Goal: Find specific page/section: Find specific page/section

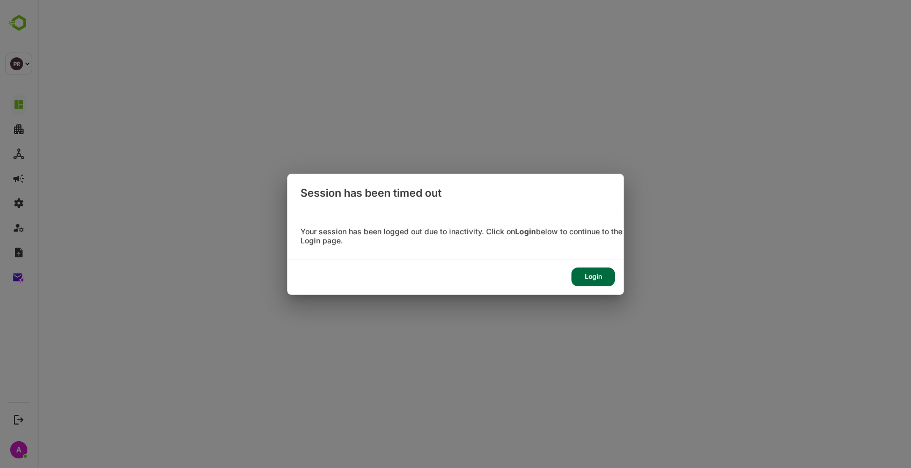
click at [578, 278] on div "Login" at bounding box center [592, 277] width 43 height 19
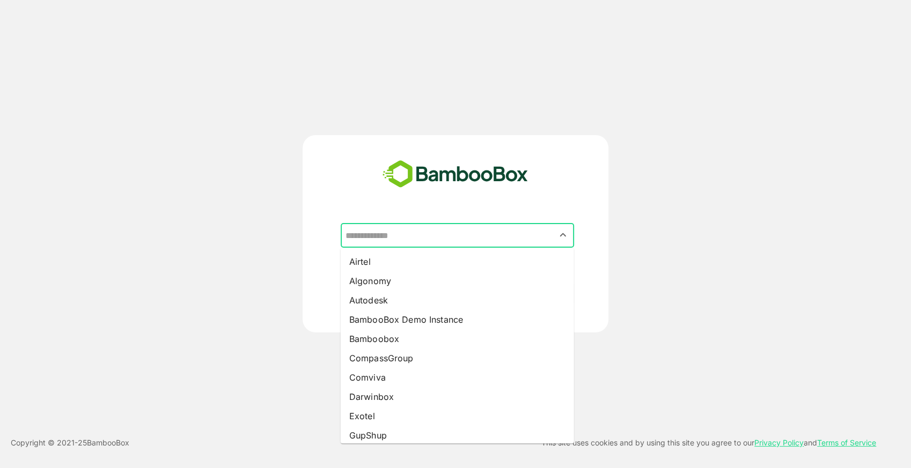
click at [453, 231] on input "text" at bounding box center [457, 235] width 229 height 20
type input "*"
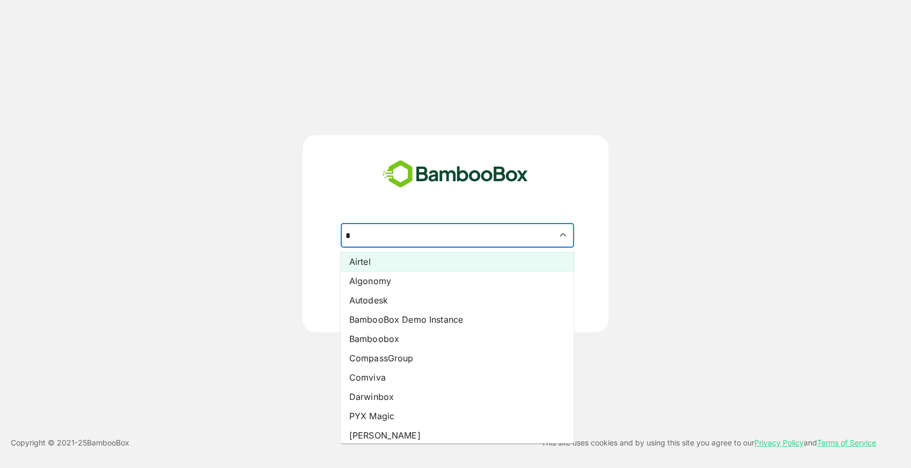
click at [415, 267] on li "Airtel" at bounding box center [457, 261] width 233 height 19
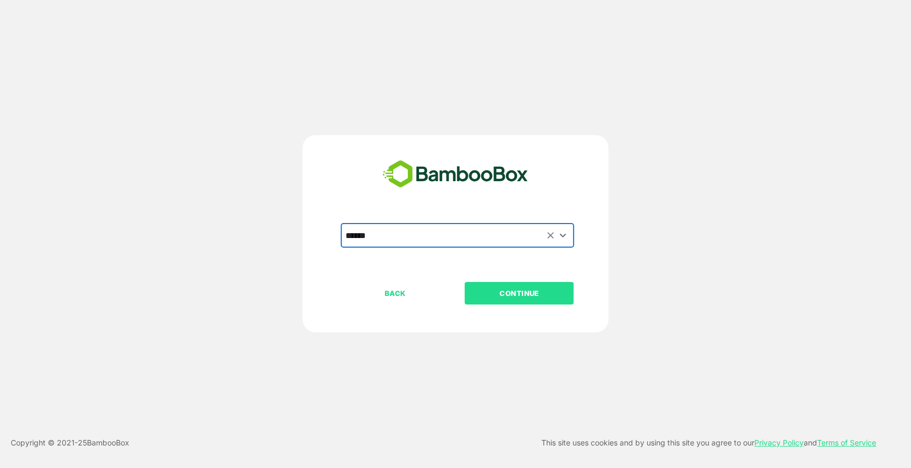
type input "******"
click at [515, 291] on p "CONTINUE" at bounding box center [519, 294] width 107 height 12
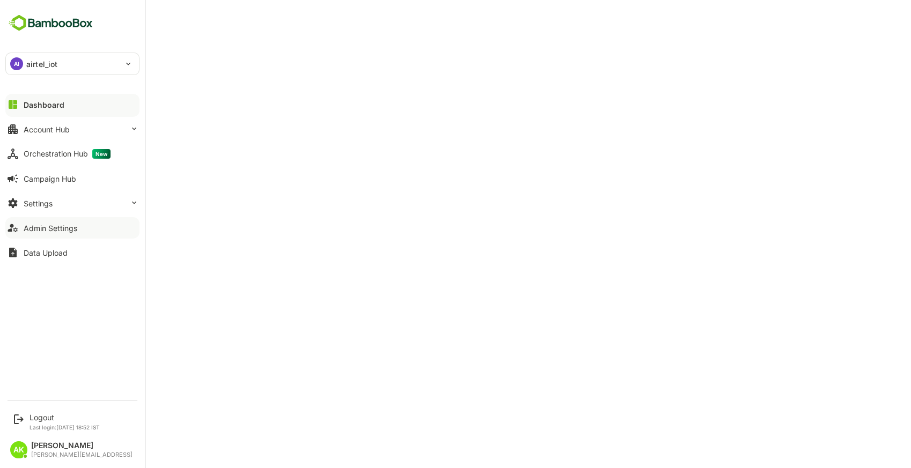
click at [50, 221] on button "Admin Settings" at bounding box center [72, 227] width 134 height 21
